Goal: Task Accomplishment & Management: Complete application form

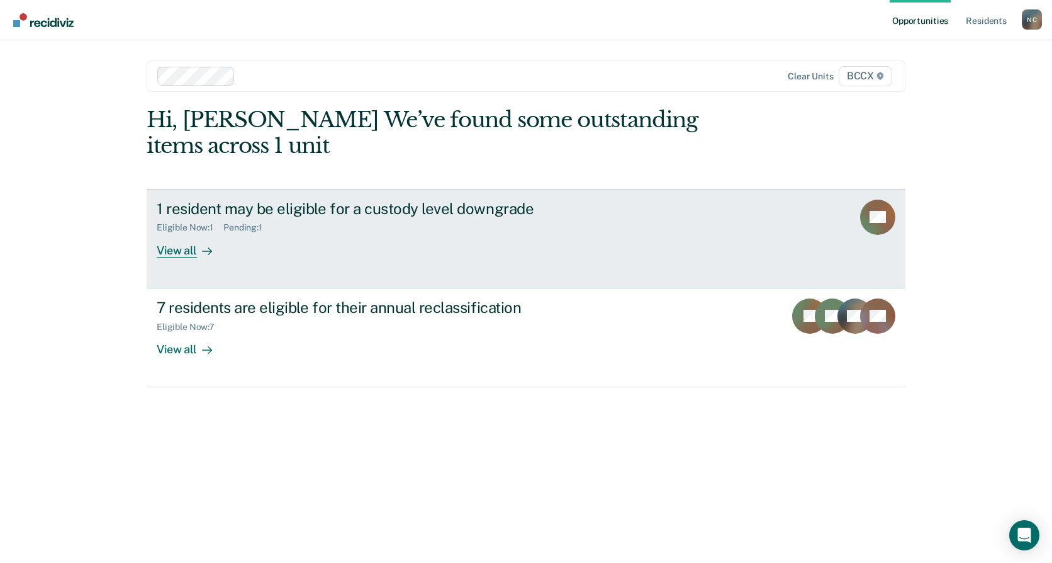
click at [439, 262] on link "1 resident may be eligible for a custody level downgrade Eligible Now : 1 Pendi…" at bounding box center [526, 238] width 759 height 99
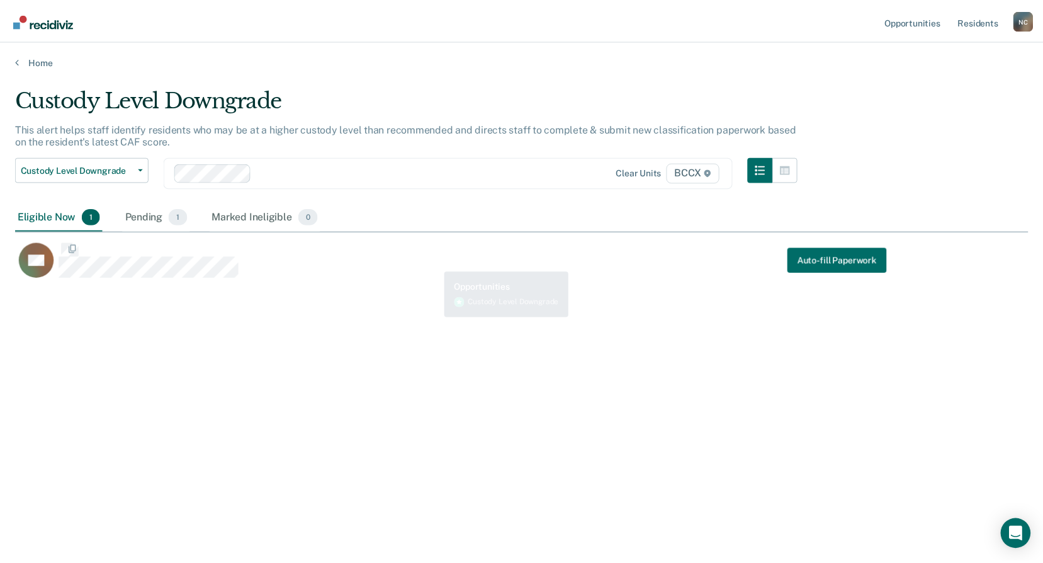
scroll to position [372, 1013]
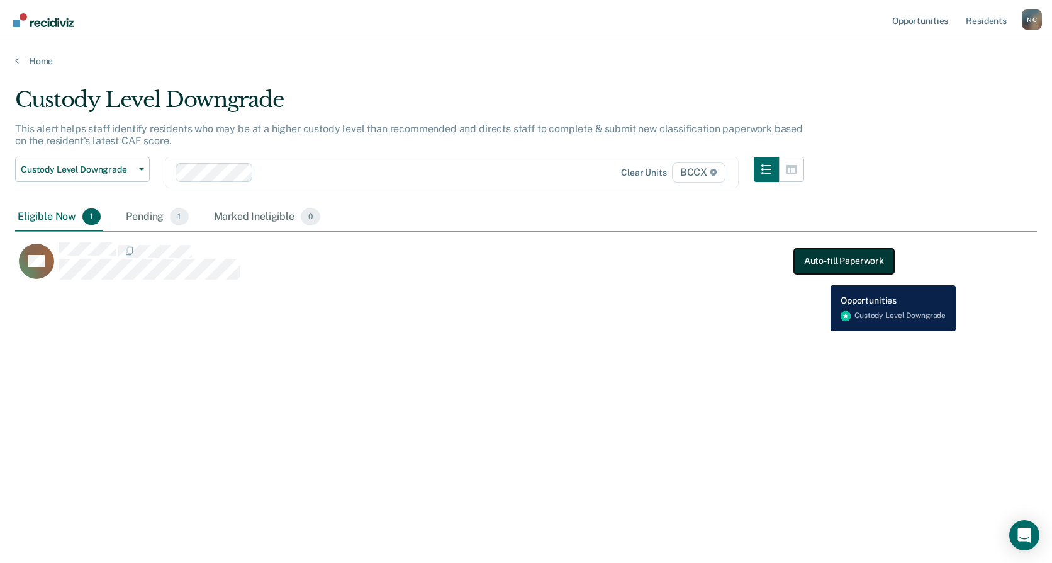
click at [826, 262] on button "Auto-fill Paperwork" at bounding box center [844, 260] width 100 height 25
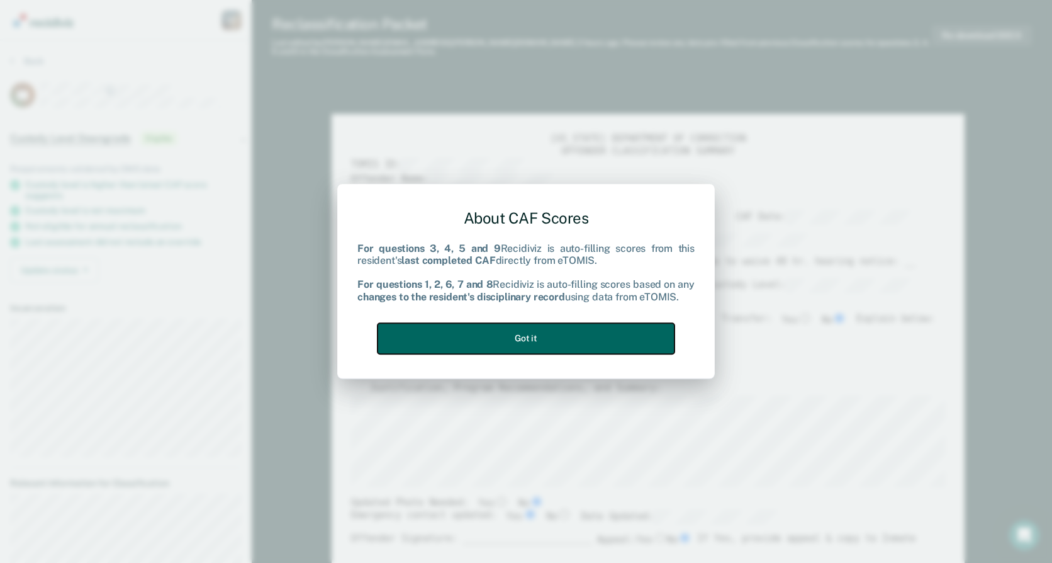
click at [563, 327] on button "Got it" at bounding box center [526, 338] width 297 height 31
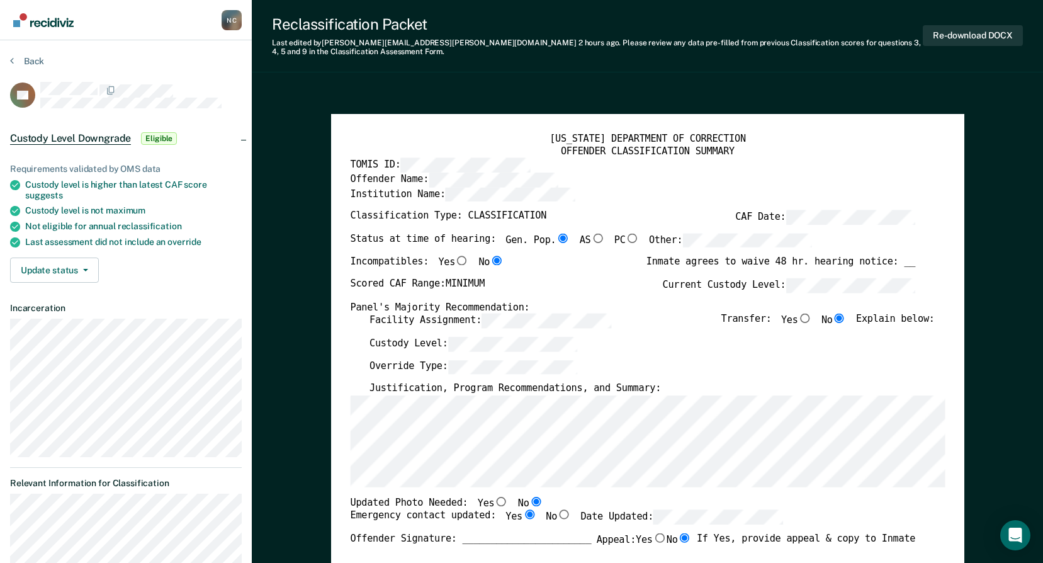
type textarea "x"
click at [173, 55] on section "Back AB Custody Level Downgrade Eligible Requirements validated by OMS data Cus…" at bounding box center [126, 410] width 252 height 741
